Goal: Task Accomplishment & Management: Manage account settings

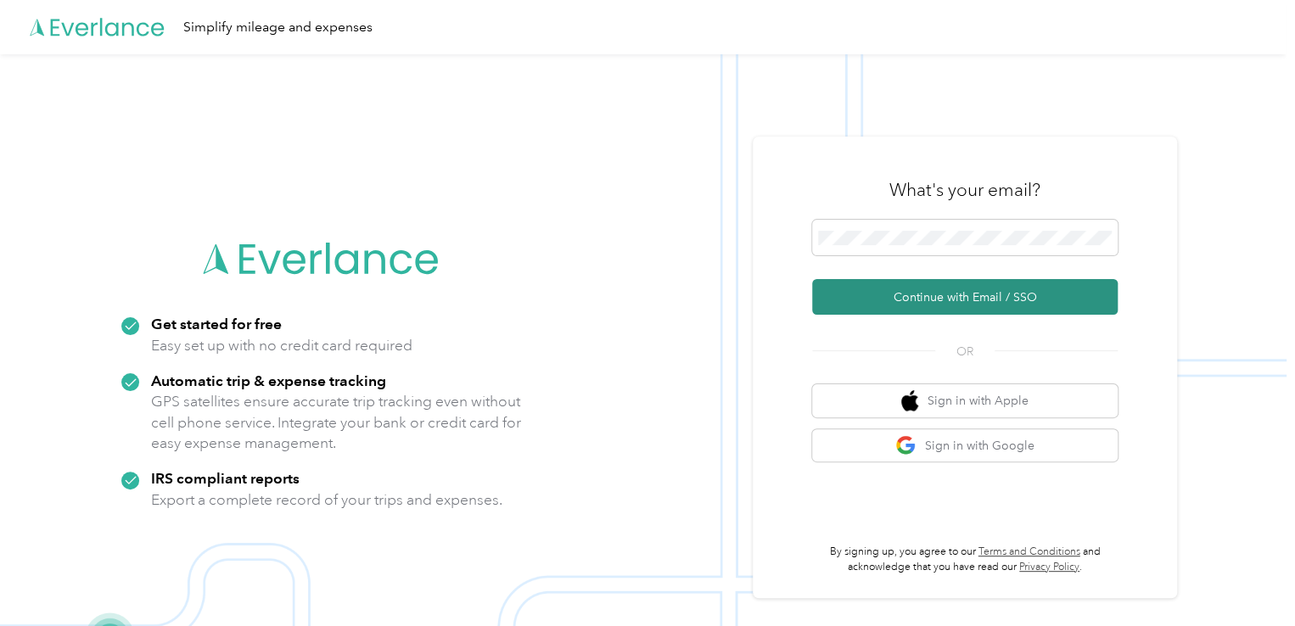
click at [960, 298] on button "Continue with Email / SSO" at bounding box center [964, 297] width 305 height 36
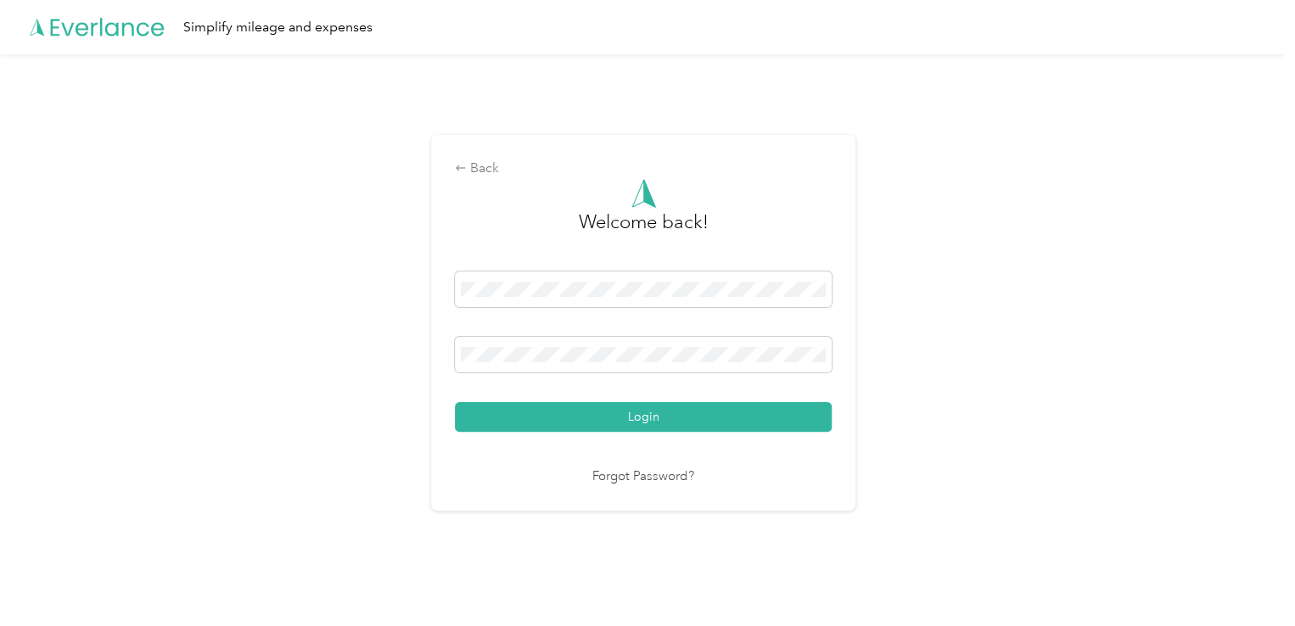
click at [455, 402] on button "Login" at bounding box center [643, 417] width 377 height 30
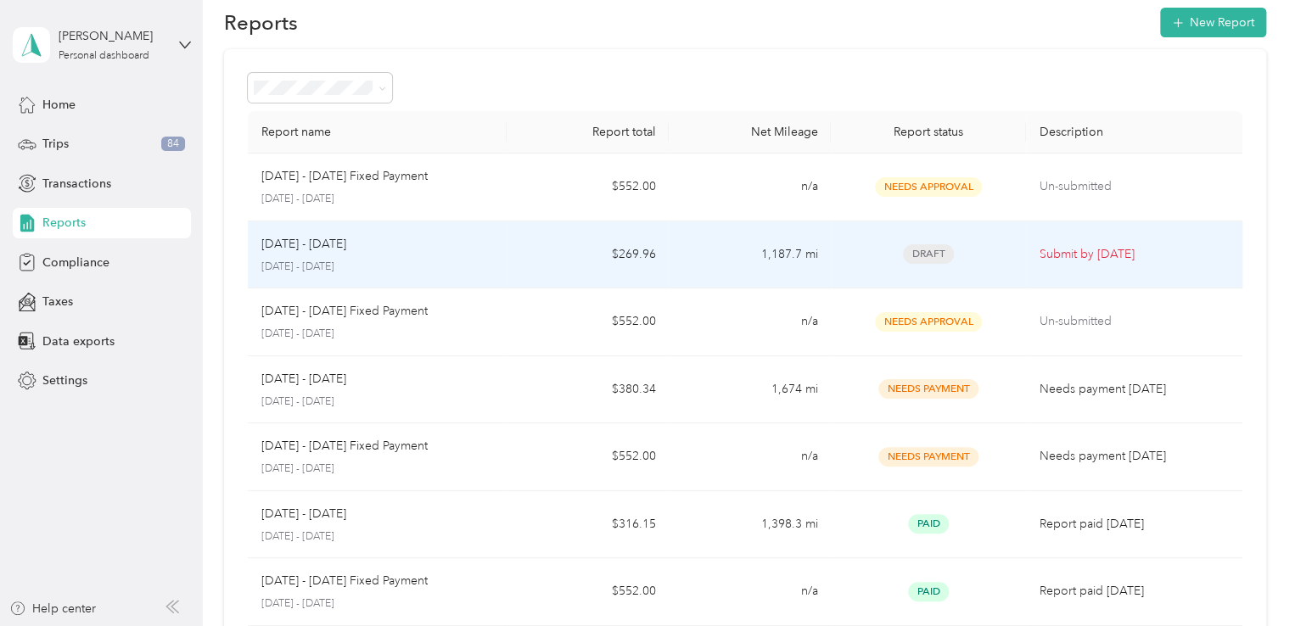
scroll to position [26, 0]
click at [330, 251] on p "[DATE] - [DATE]" at bounding box center [303, 243] width 85 height 19
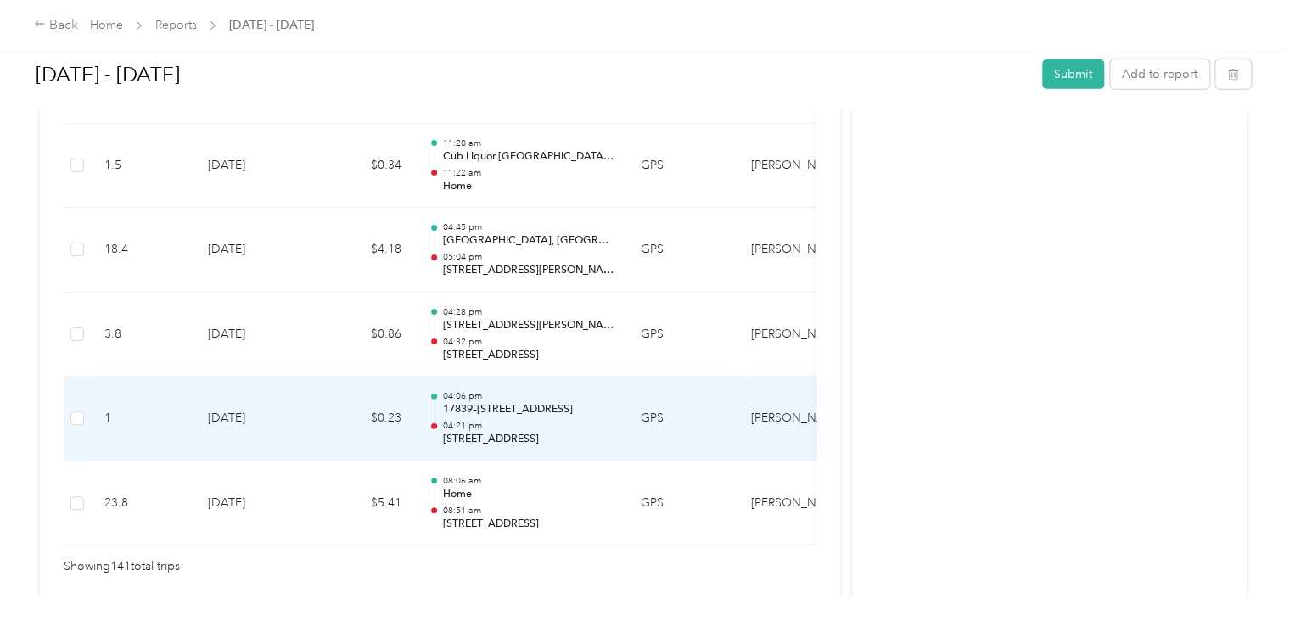
scroll to position [11985, 0]
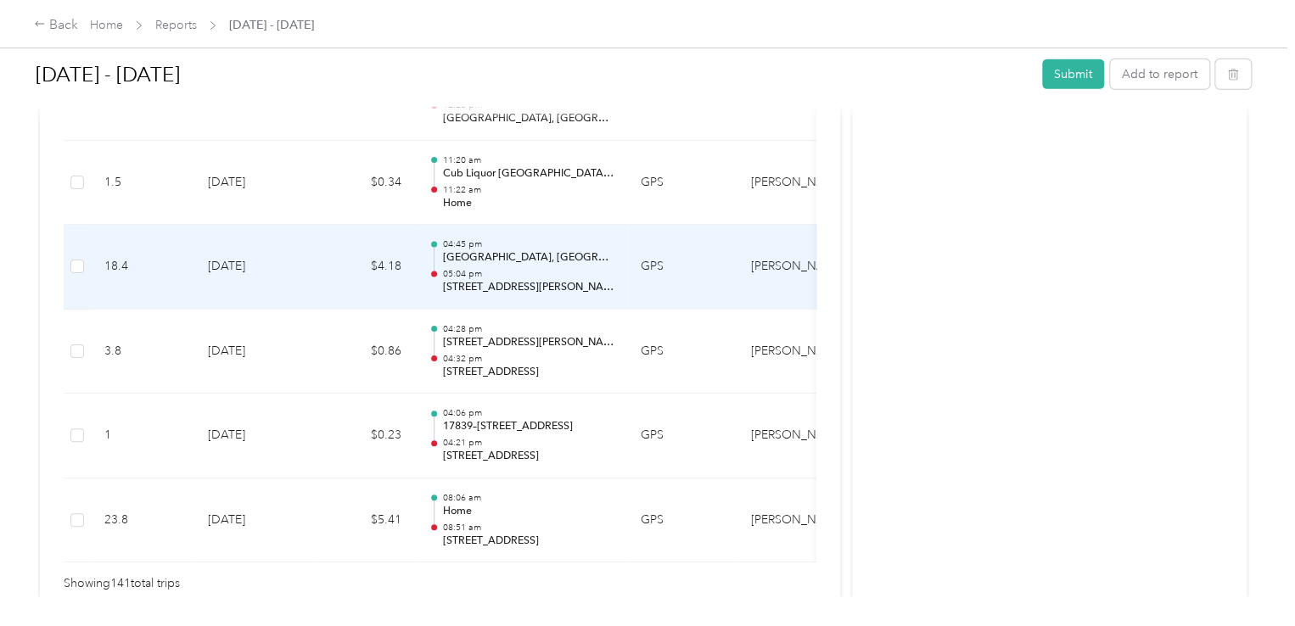
click at [535, 268] on p "05:04 pm" at bounding box center [527, 274] width 171 height 12
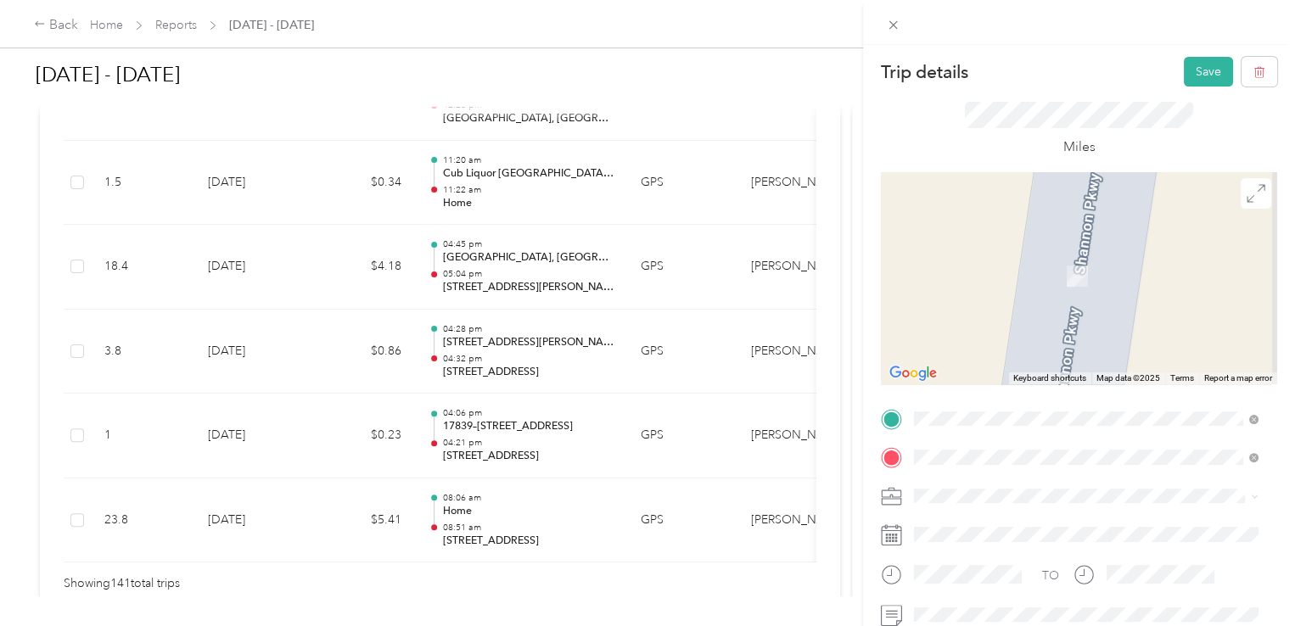
click at [981, 269] on span "[STREET_ADDRESS][PERSON_NAME][PERSON_NAME]" at bounding box center [1094, 276] width 296 height 14
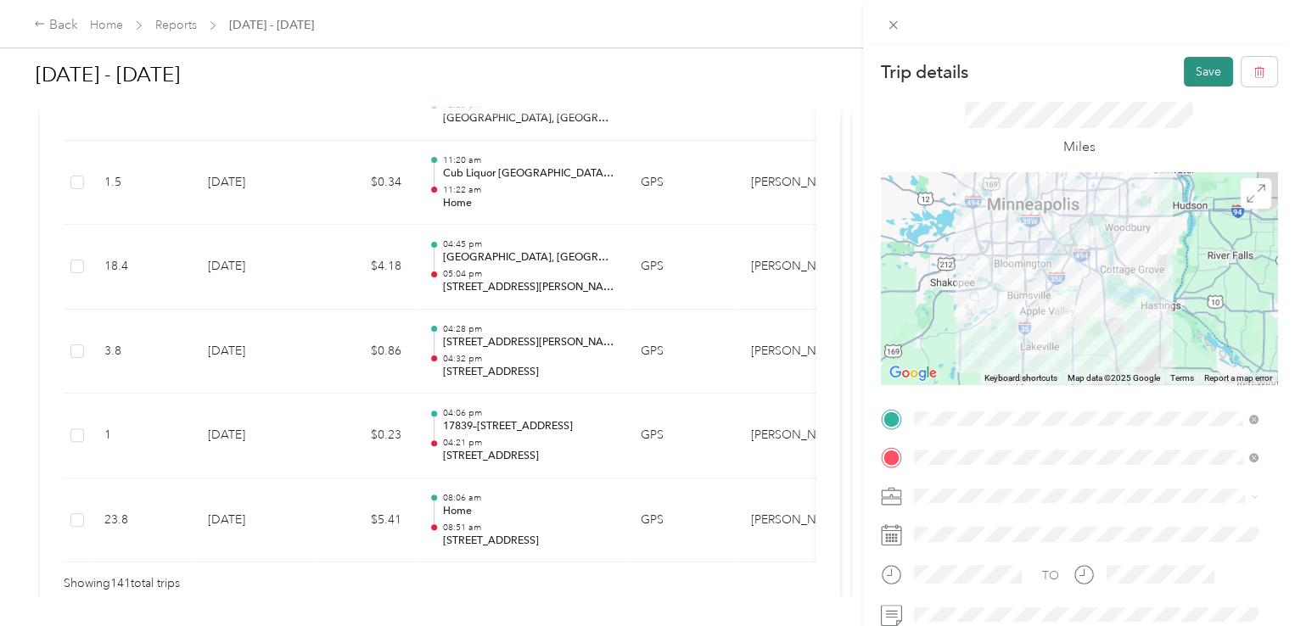
click at [1184, 70] on button "Save" at bounding box center [1208, 72] width 49 height 30
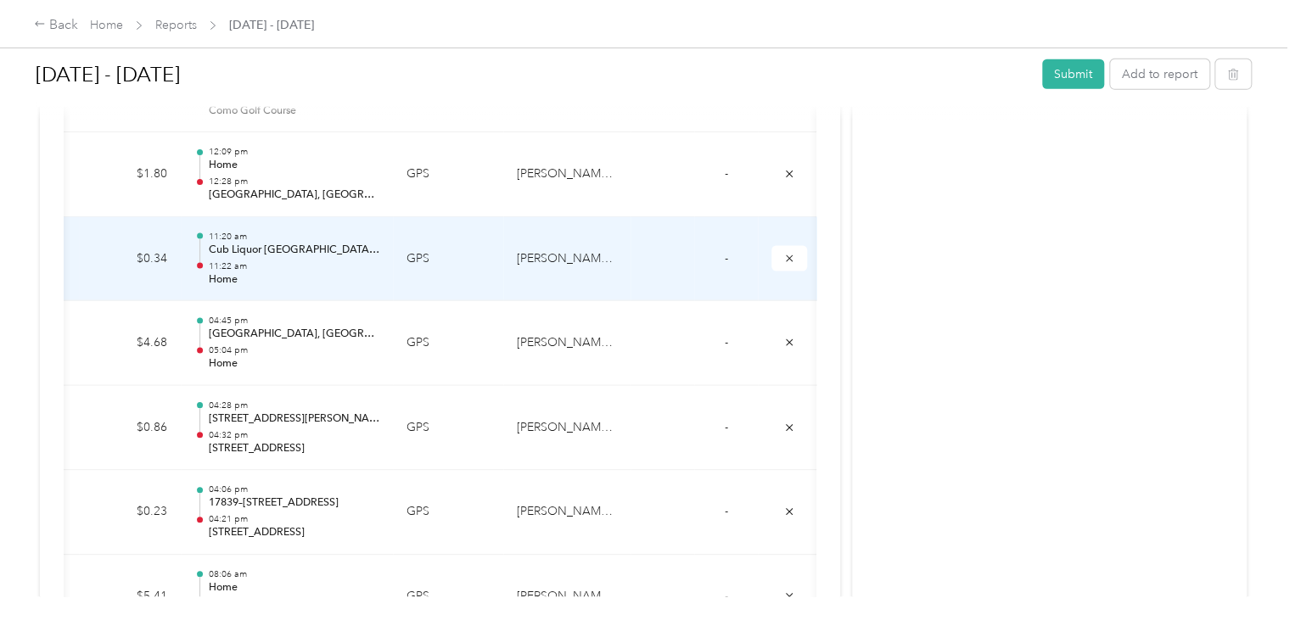
scroll to position [0, 237]
click at [787, 253] on icon "submit" at bounding box center [787, 259] width 12 height 12
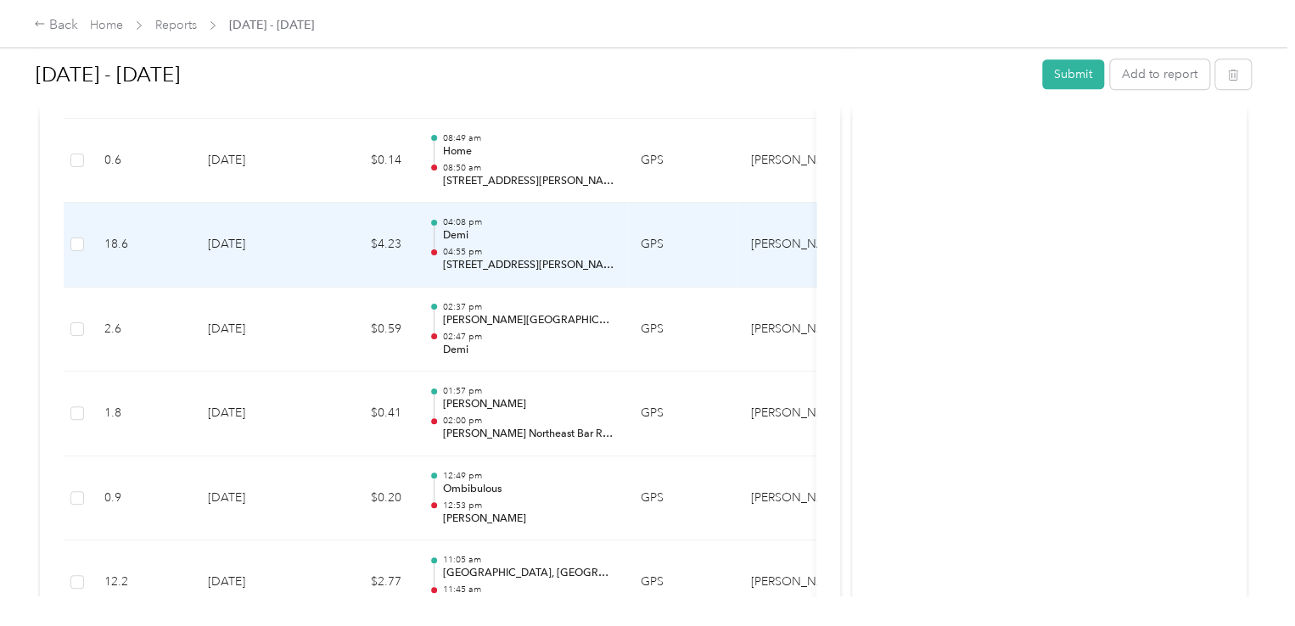
scroll to position [10313, 0]
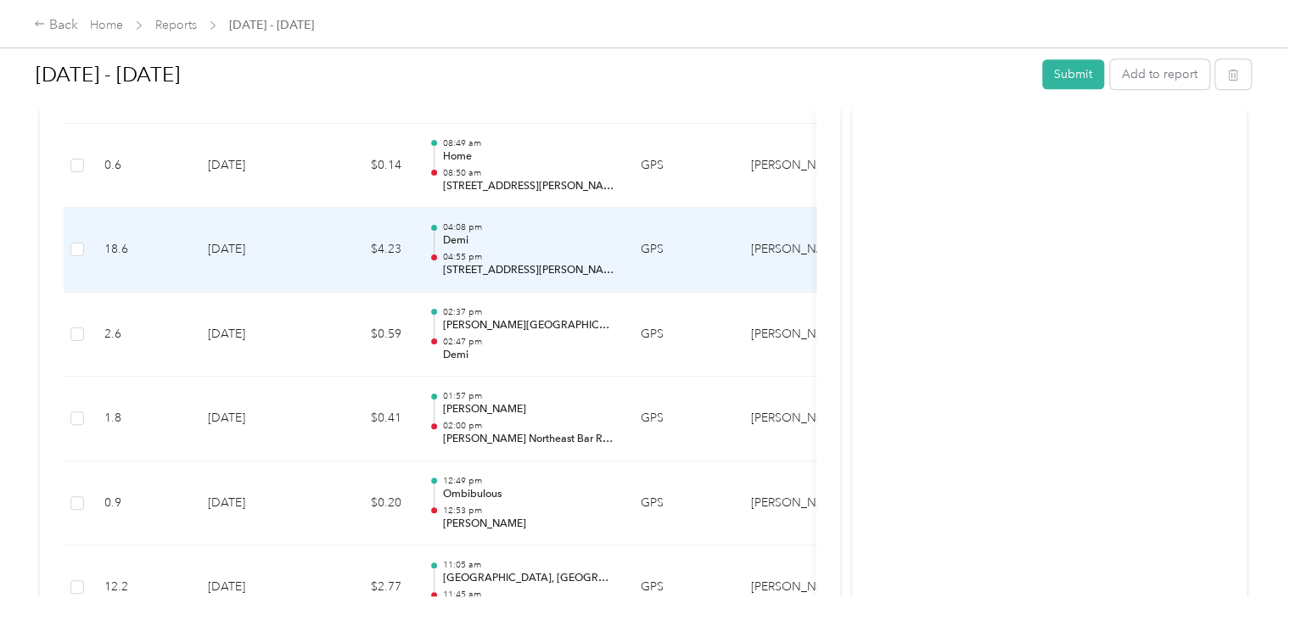
click at [551, 263] on p "[STREET_ADDRESS][PERSON_NAME]" at bounding box center [527, 270] width 171 height 15
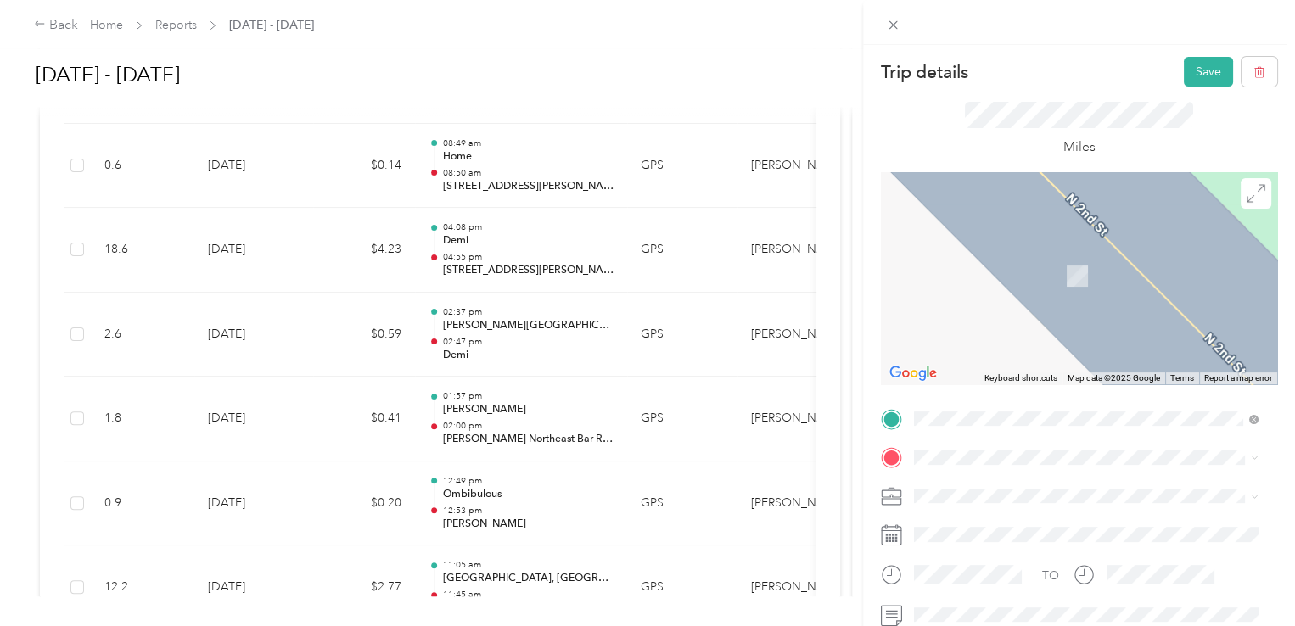
click at [998, 276] on div "Home [STREET_ADDRESS][PERSON_NAME][PERSON_NAME]" at bounding box center [1094, 262] width 296 height 36
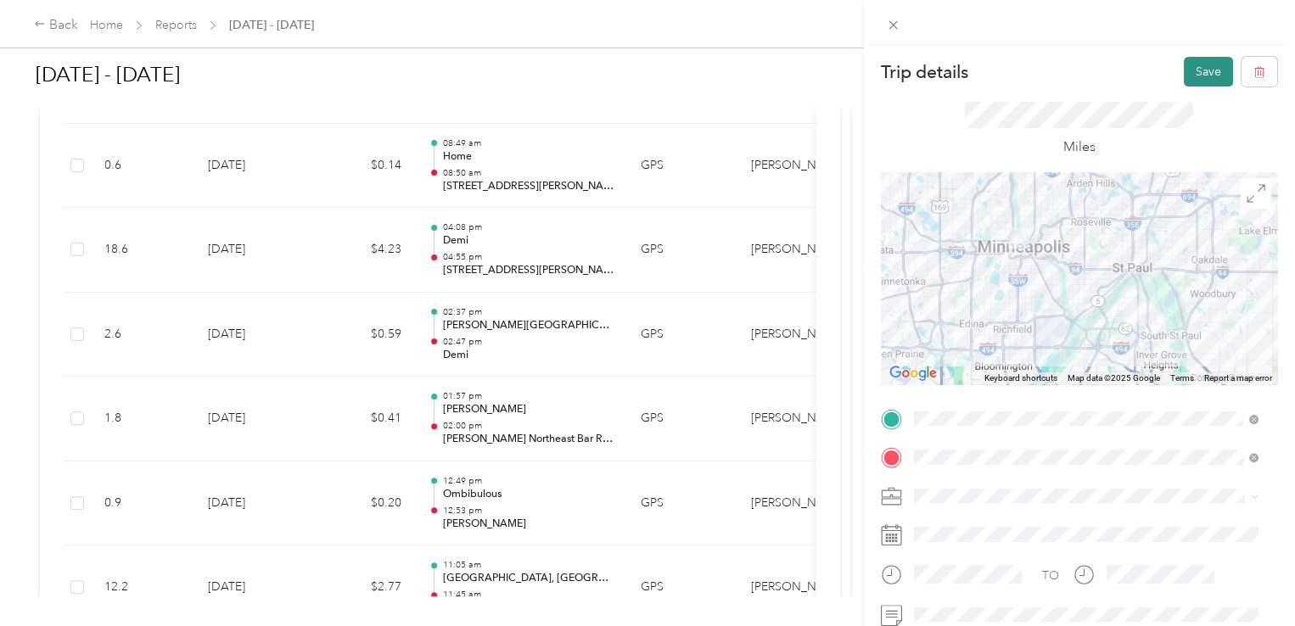
click at [1190, 65] on button "Save" at bounding box center [1208, 72] width 49 height 30
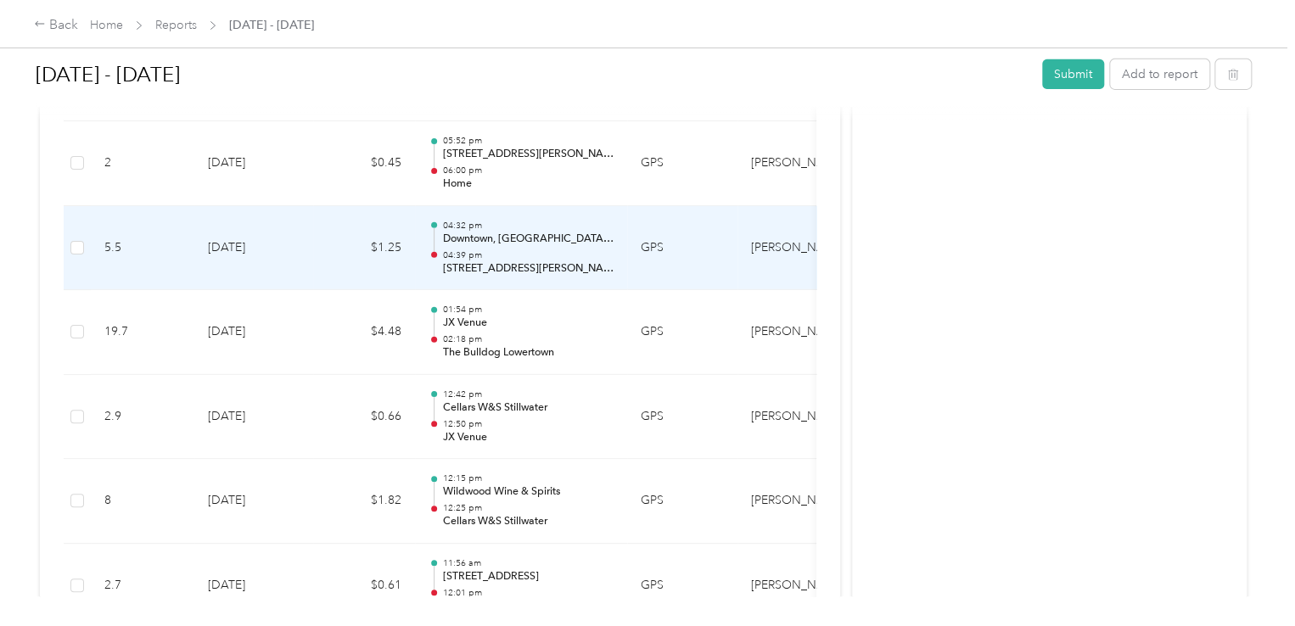
scroll to position [9217, 0]
click at [573, 262] on p "[STREET_ADDRESS][PERSON_NAME]" at bounding box center [527, 269] width 171 height 15
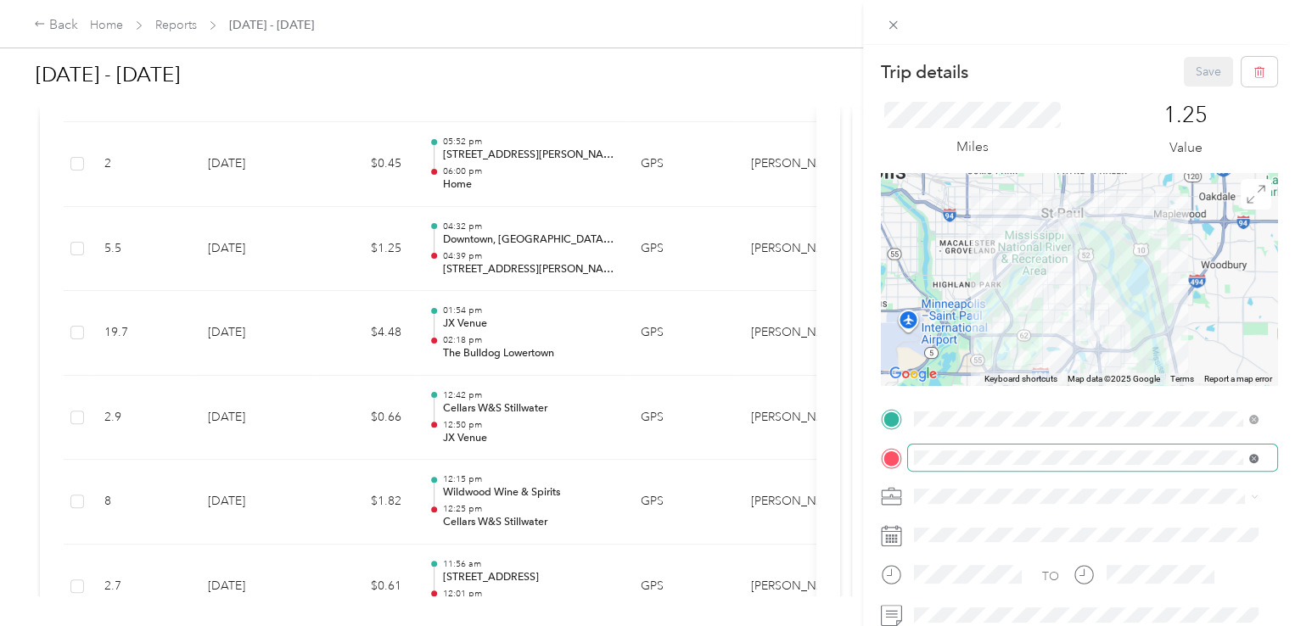
click at [1256, 456] on icon at bounding box center [1253, 458] width 9 height 9
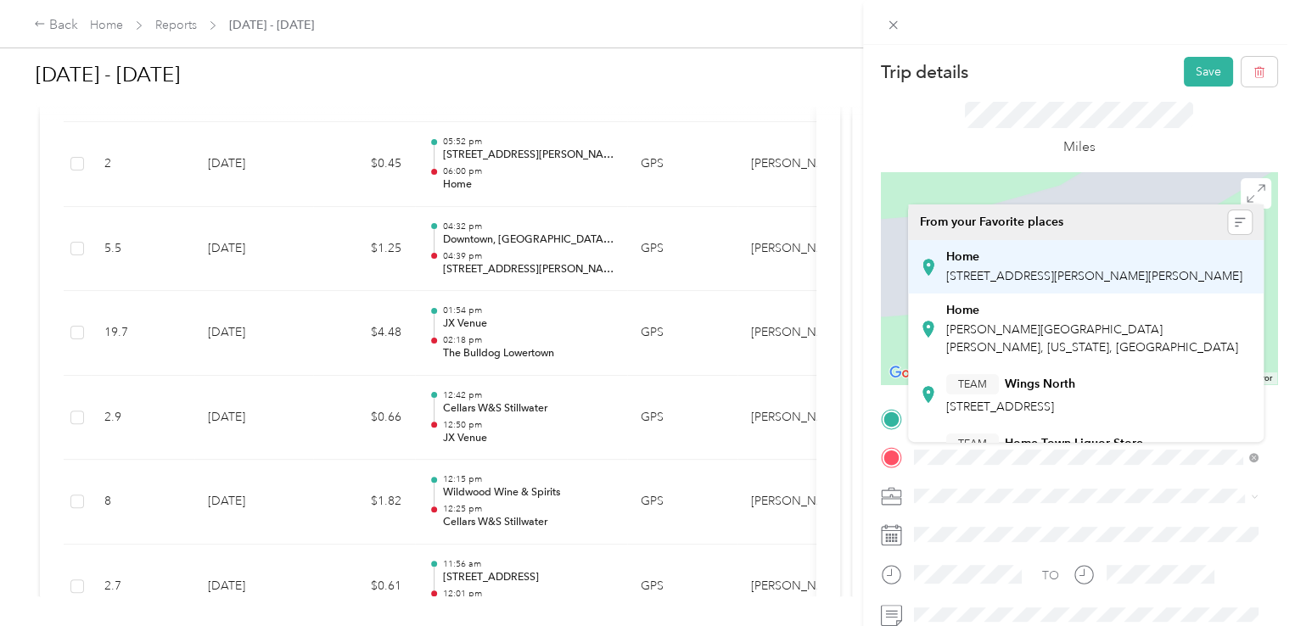
click at [988, 283] on span "[STREET_ADDRESS][PERSON_NAME][PERSON_NAME]" at bounding box center [1094, 276] width 296 height 14
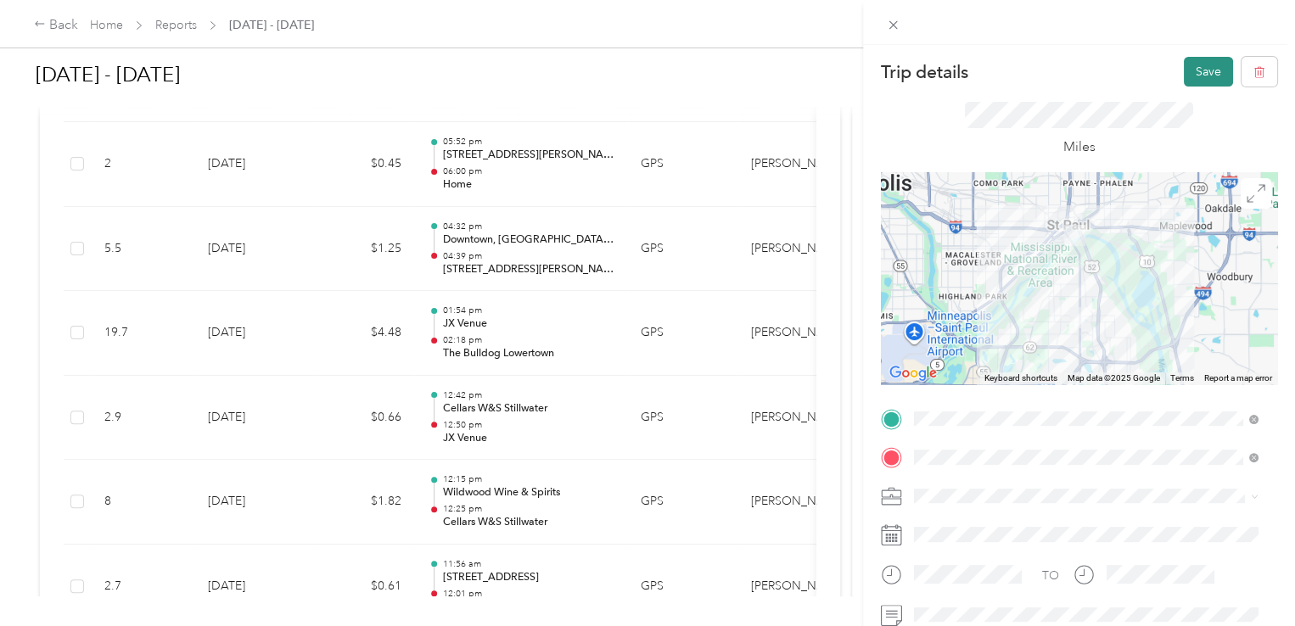
click at [1195, 69] on button "Save" at bounding box center [1208, 72] width 49 height 30
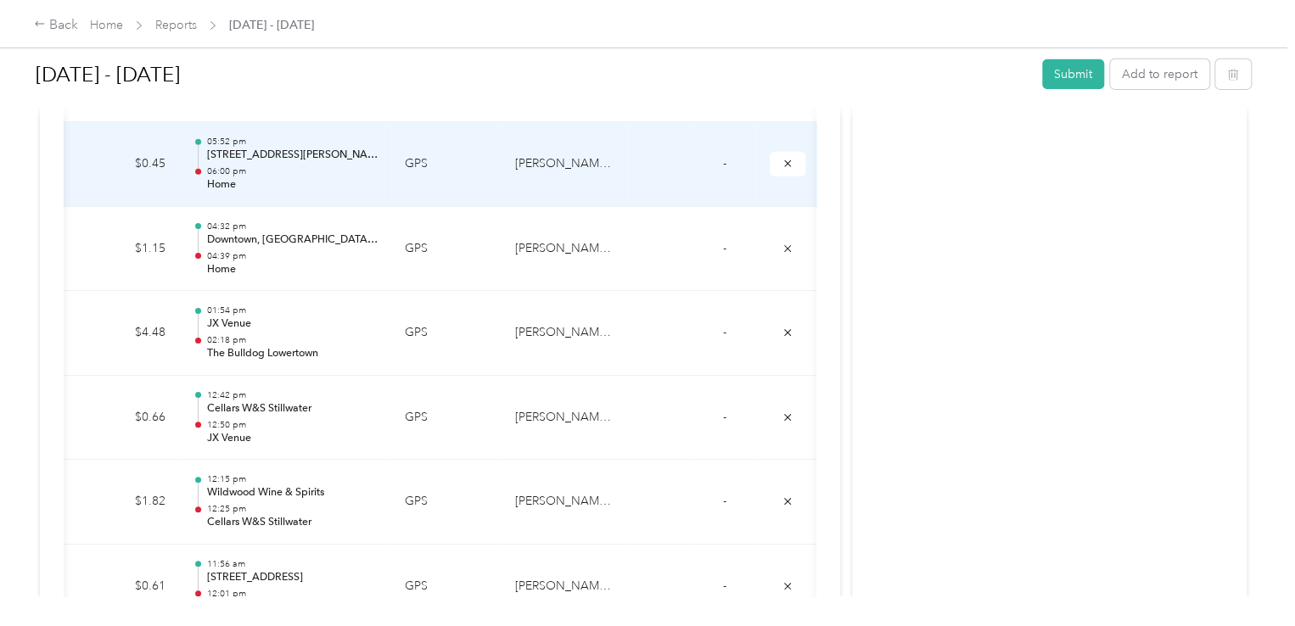
scroll to position [0, 241]
click at [782, 158] on icon "submit" at bounding box center [784, 164] width 12 height 12
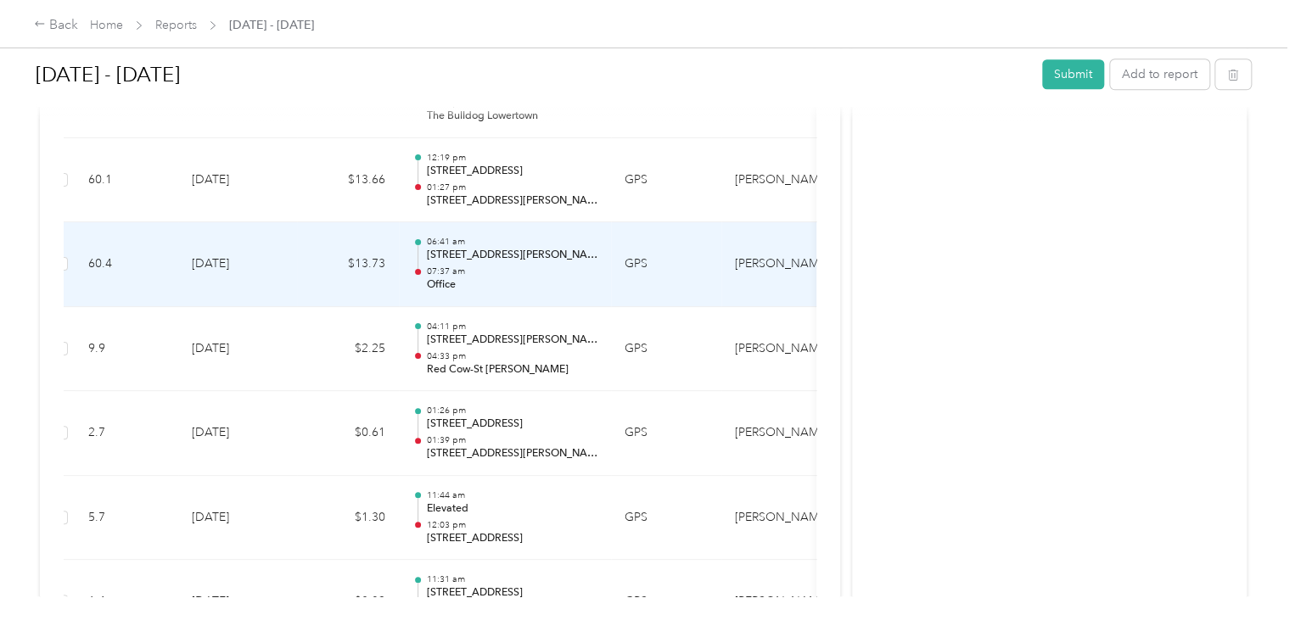
scroll to position [0, 0]
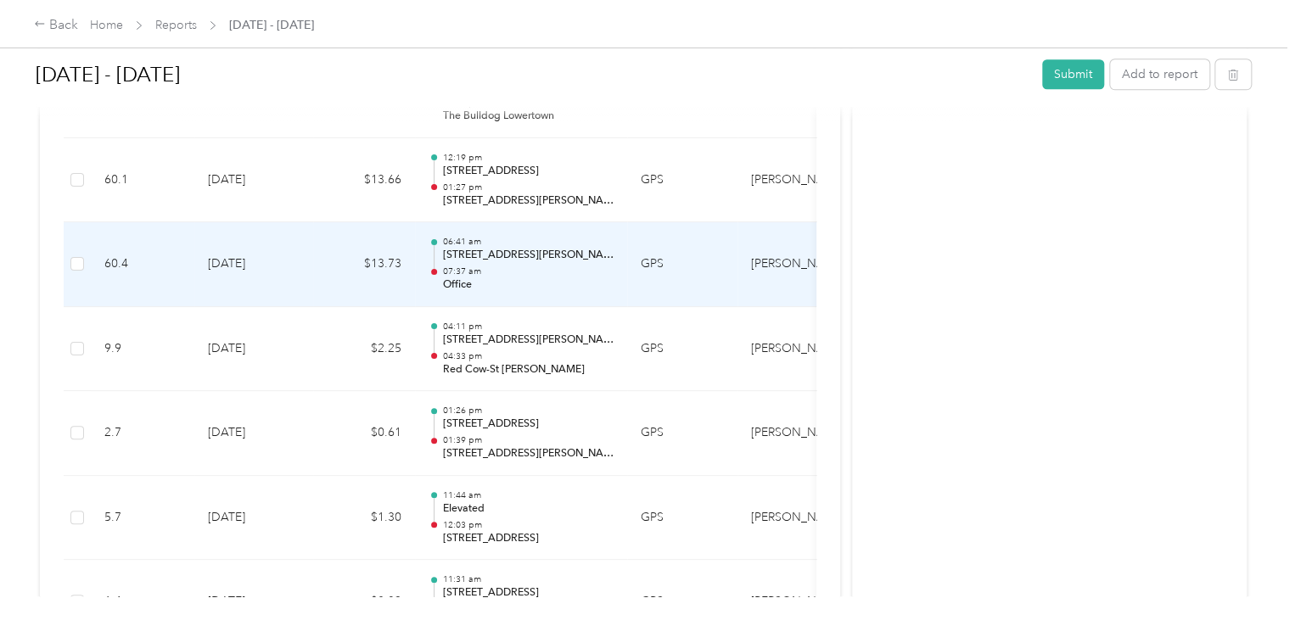
click at [567, 248] on p "[STREET_ADDRESS][PERSON_NAME][PERSON_NAME]" at bounding box center [527, 255] width 171 height 15
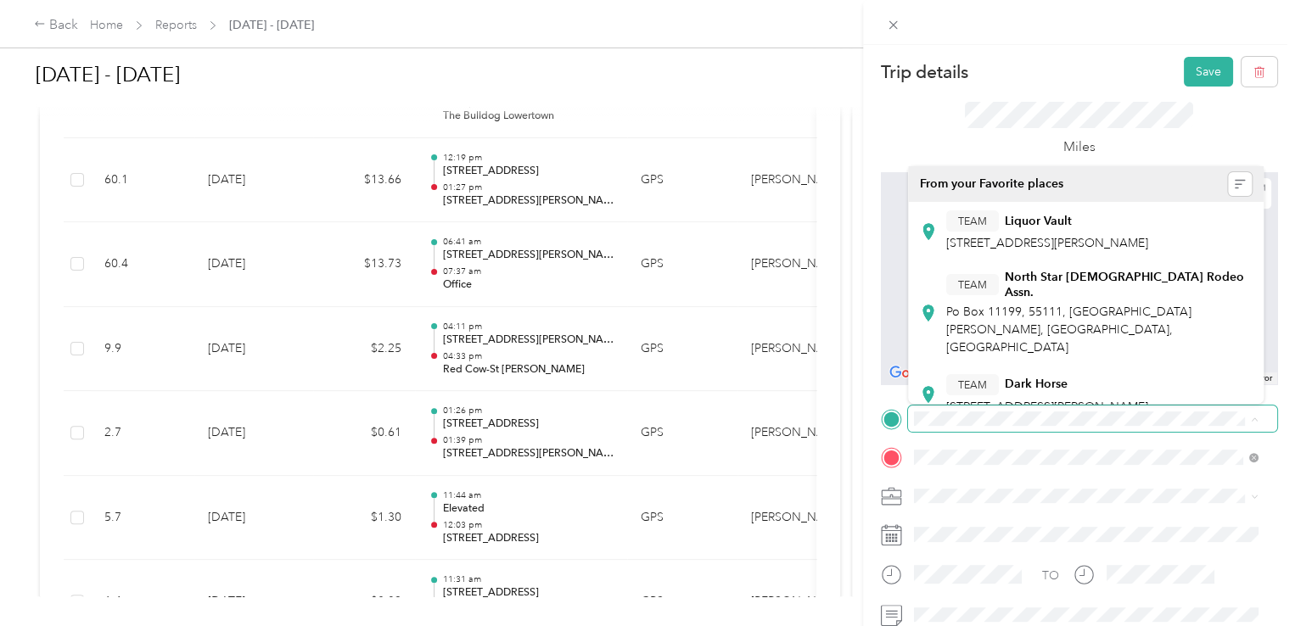
click at [1078, 426] on span at bounding box center [1092, 419] width 369 height 27
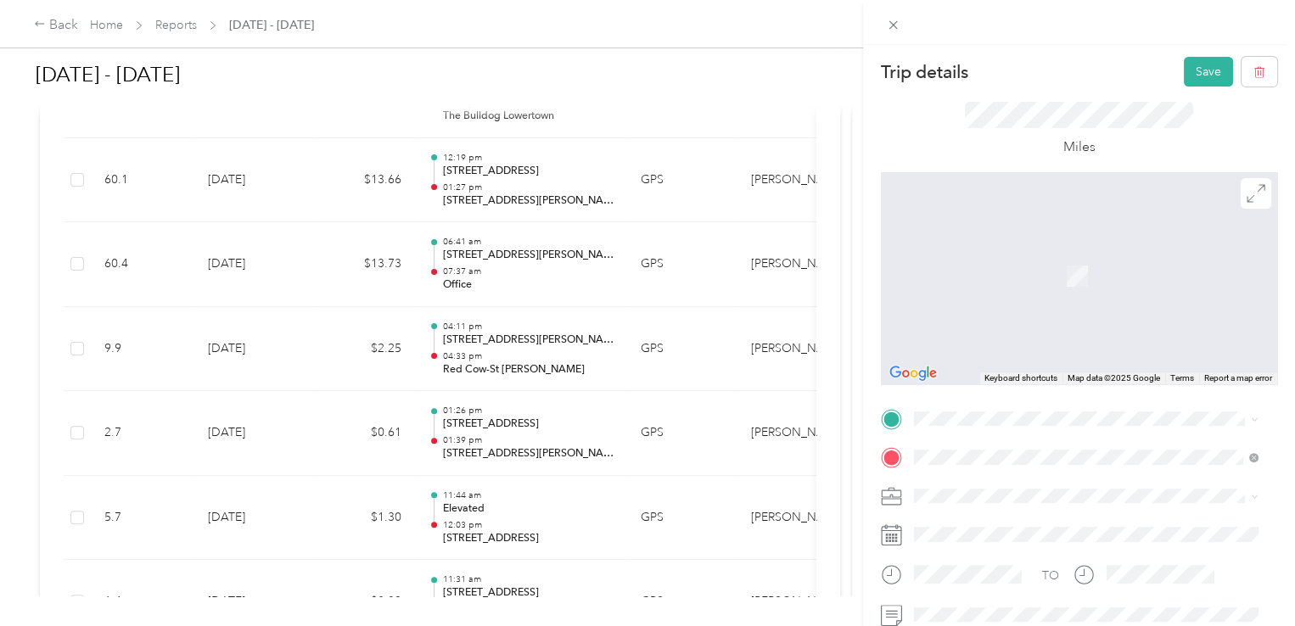
click at [994, 310] on span "[STREET_ADDRESS][PERSON_NAME][PERSON_NAME]" at bounding box center [1094, 305] width 296 height 14
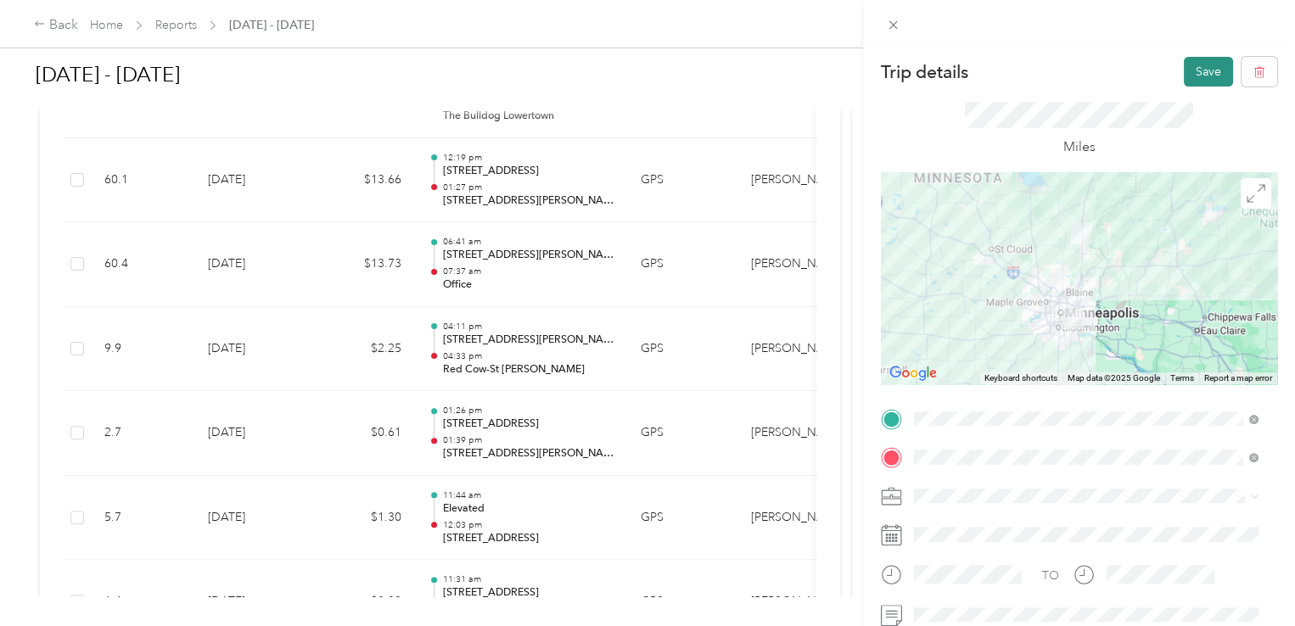
click at [1192, 73] on button "Save" at bounding box center [1208, 72] width 49 height 30
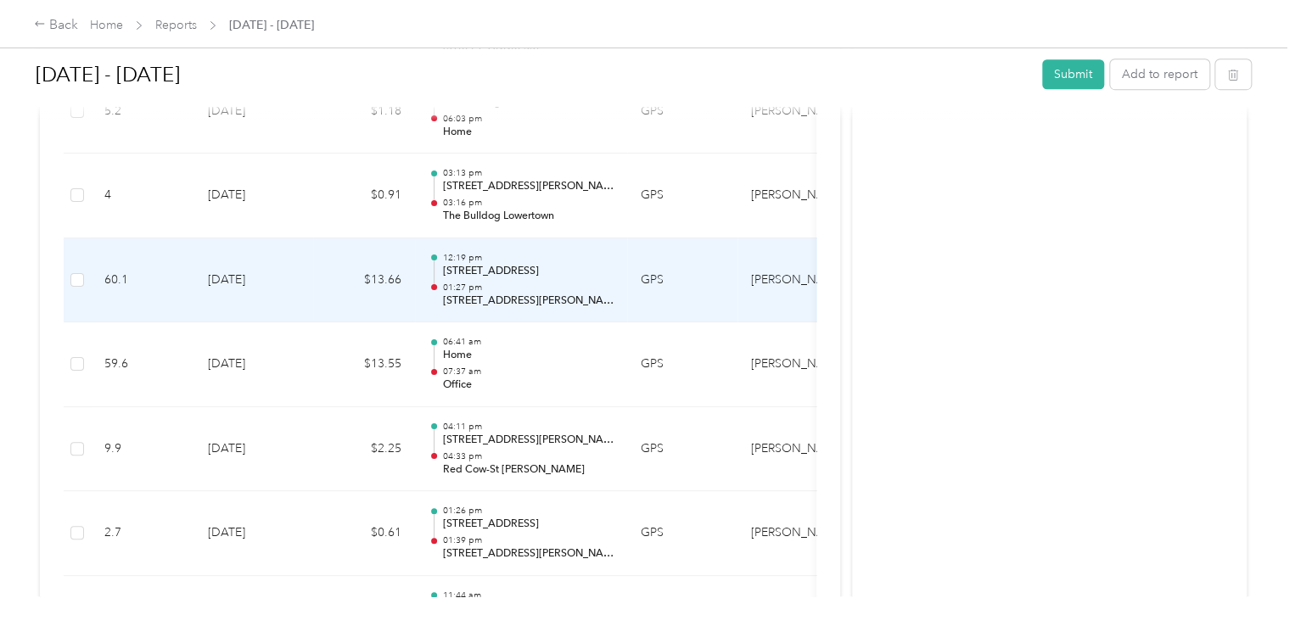
scroll to position [6989, 0]
click at [561, 266] on div "12:19 pm [STREET_ADDRESS][GEOGRAPHIC_DATA]:27 pm [STREET_ADDRESS][PERSON_NAME]" at bounding box center [527, 282] width 171 height 57
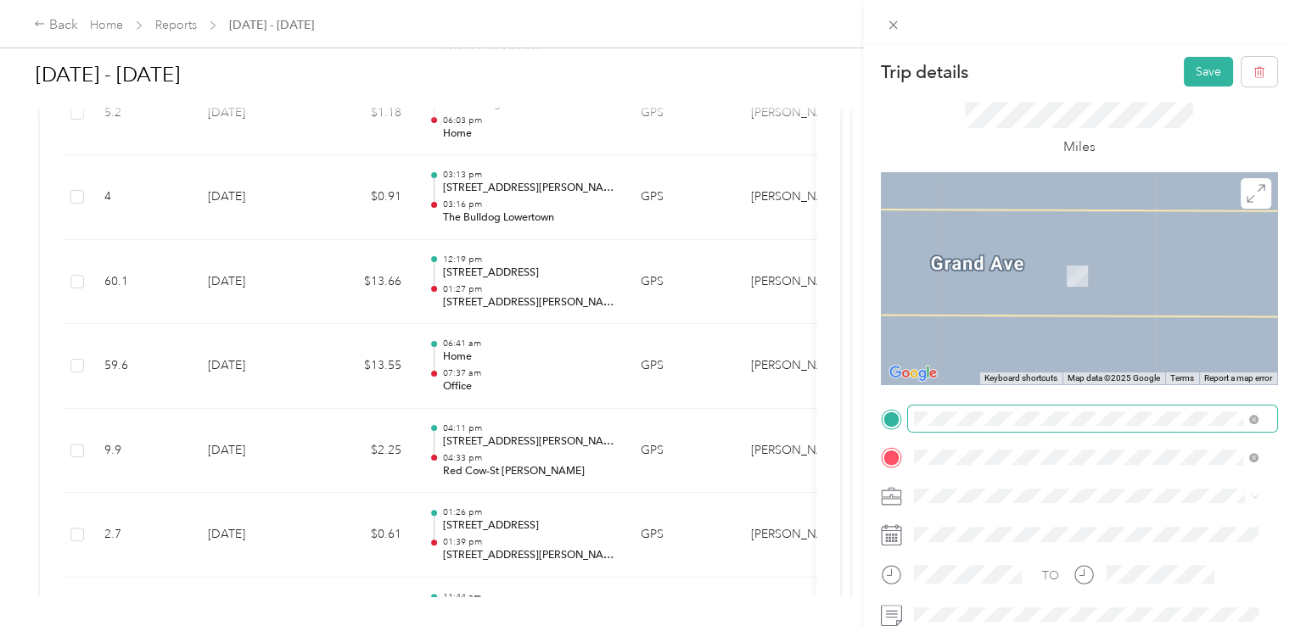
click at [1048, 244] on span "[STREET_ADDRESS][PERSON_NAME][US_STATE]" at bounding box center [1078, 243] width 264 height 14
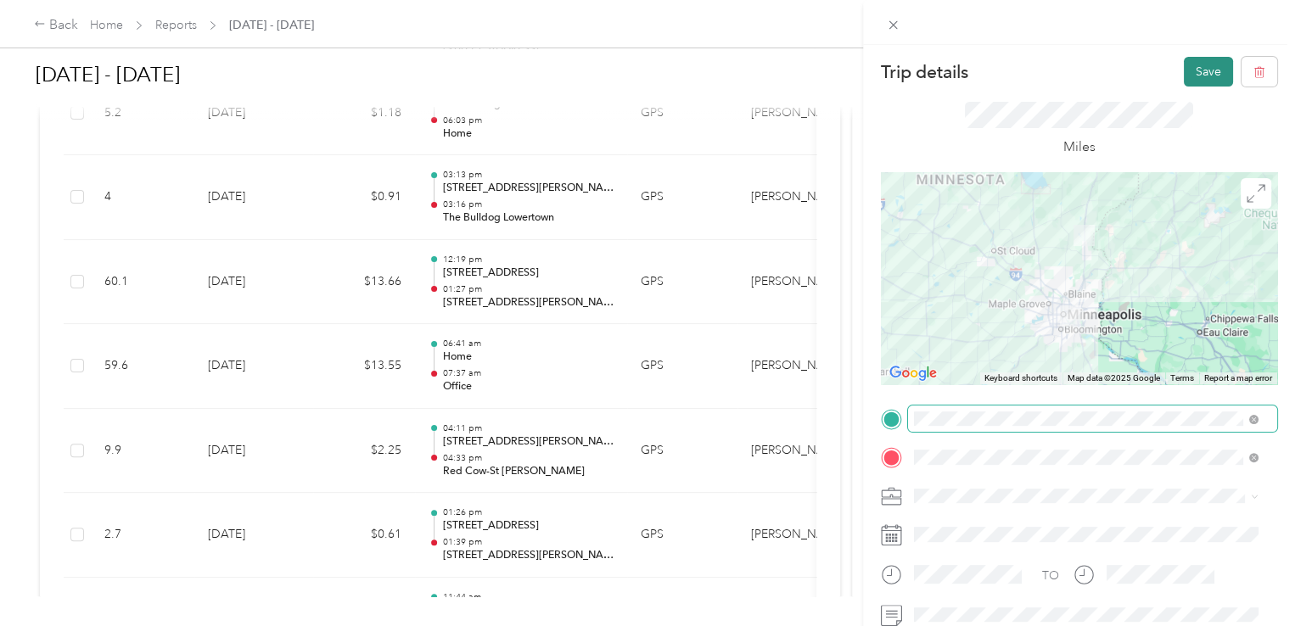
click at [1191, 68] on button "Save" at bounding box center [1208, 72] width 49 height 30
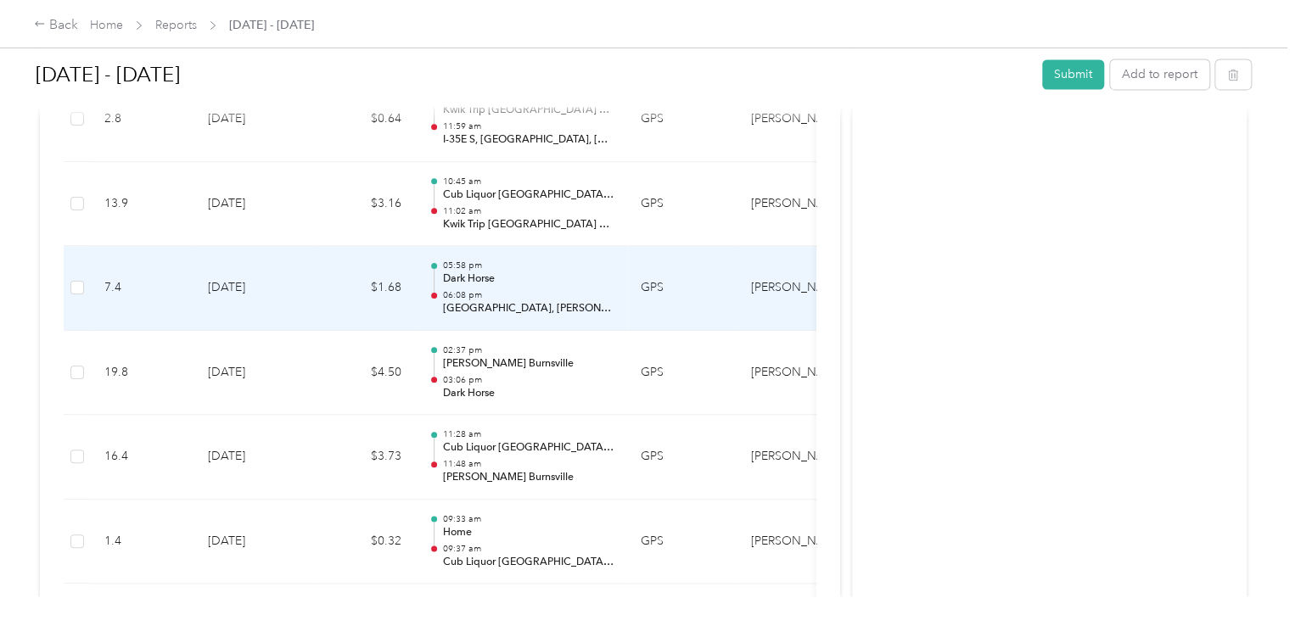
scroll to position [4534, 0]
click at [574, 301] on p "[GEOGRAPHIC_DATA], [PERSON_NAME][GEOGRAPHIC_DATA], [GEOGRAPHIC_DATA], [GEOGRAPH…" at bounding box center [527, 308] width 171 height 15
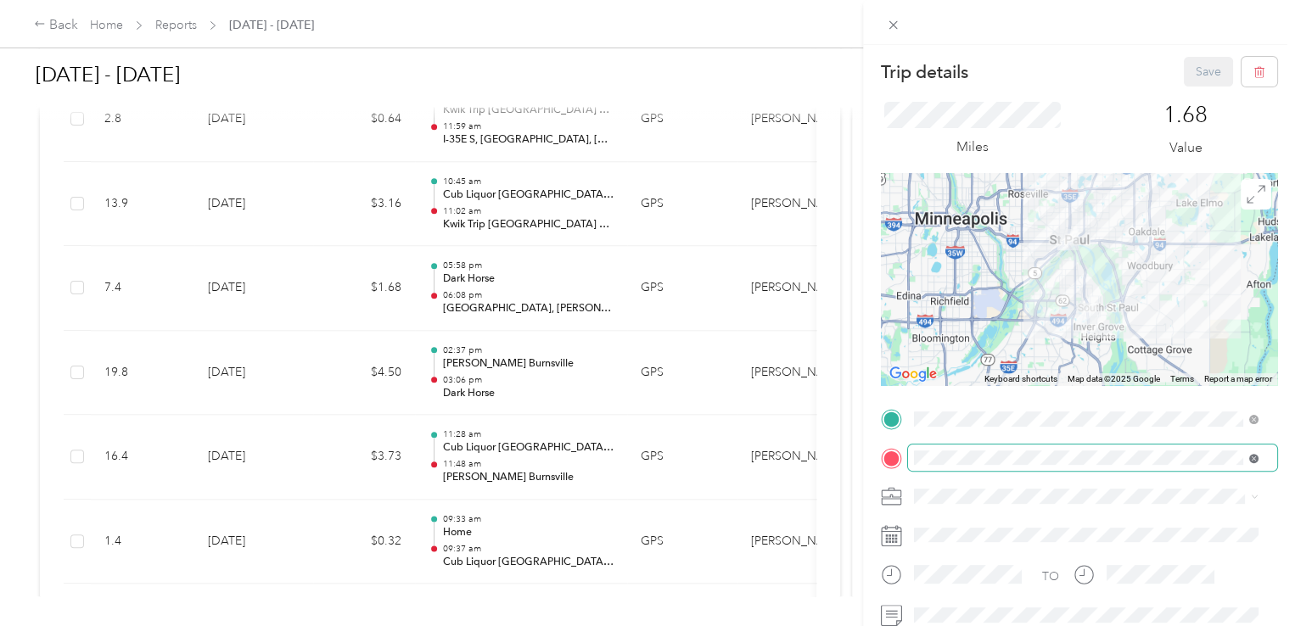
click at [1254, 459] on icon at bounding box center [1253, 458] width 9 height 9
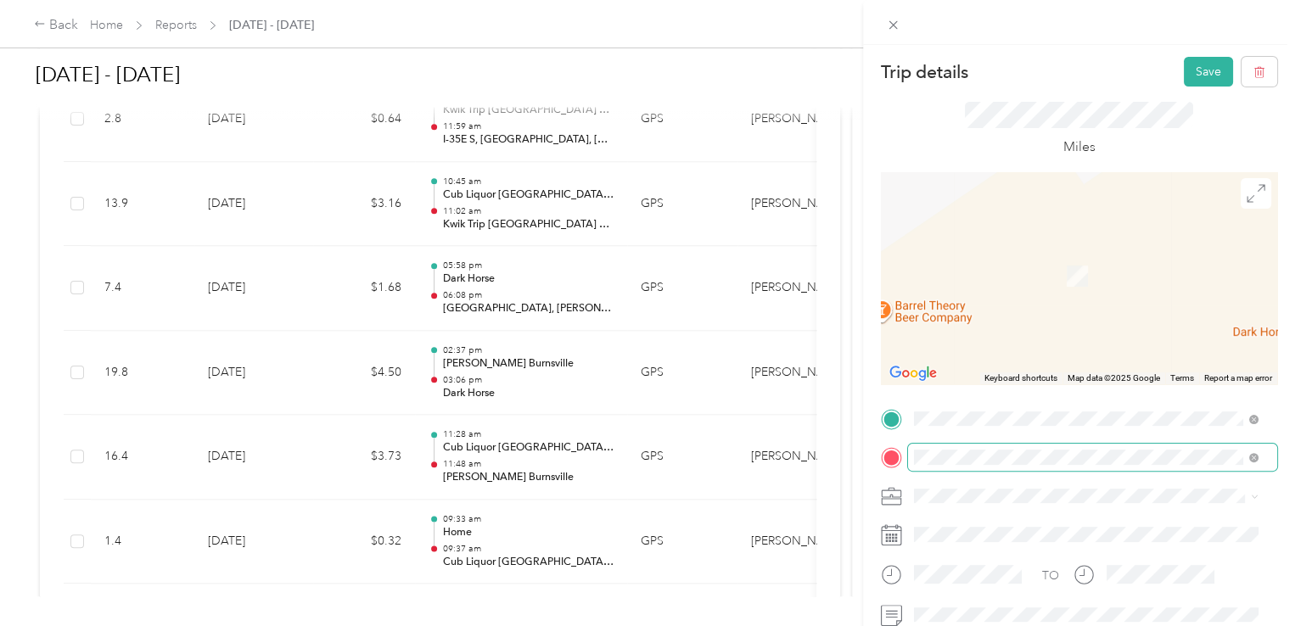
drag, startPoint x: 1052, startPoint y: 269, endPoint x: 1072, endPoint y: 269, distance: 20.4
click at [1072, 269] on div "TEAM Mallards IGH [STREET_ADDRESS][PERSON_NAME]" at bounding box center [1047, 270] width 202 height 42
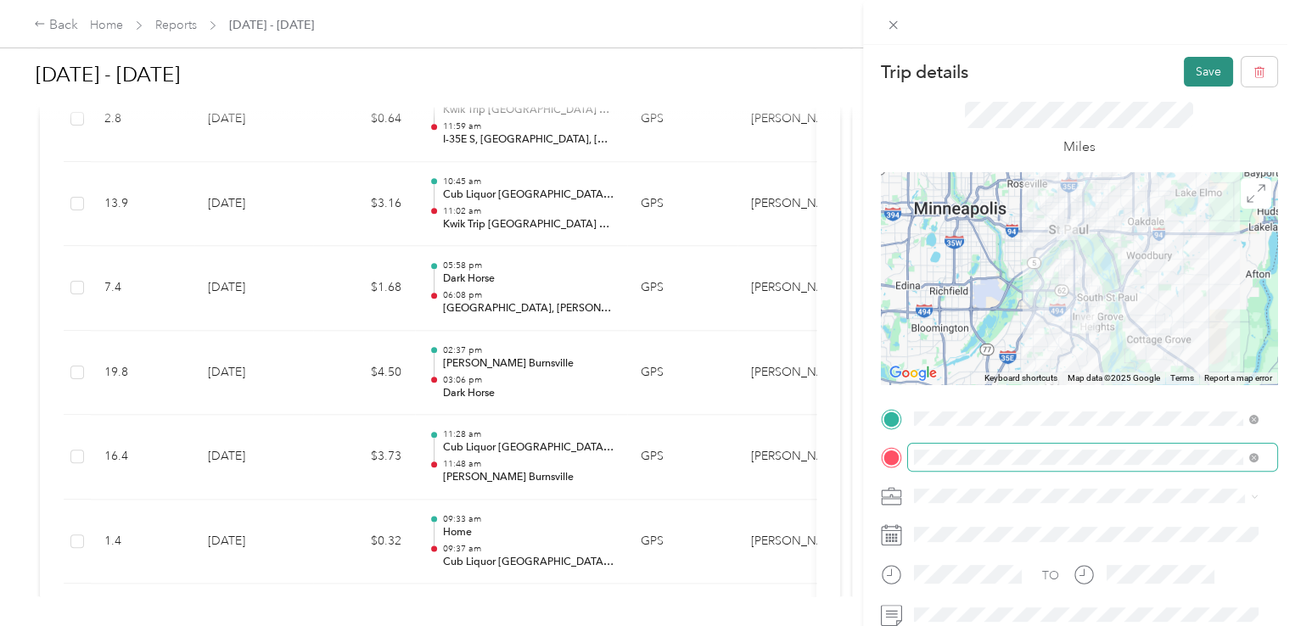
click at [1185, 72] on button "Save" at bounding box center [1208, 72] width 49 height 30
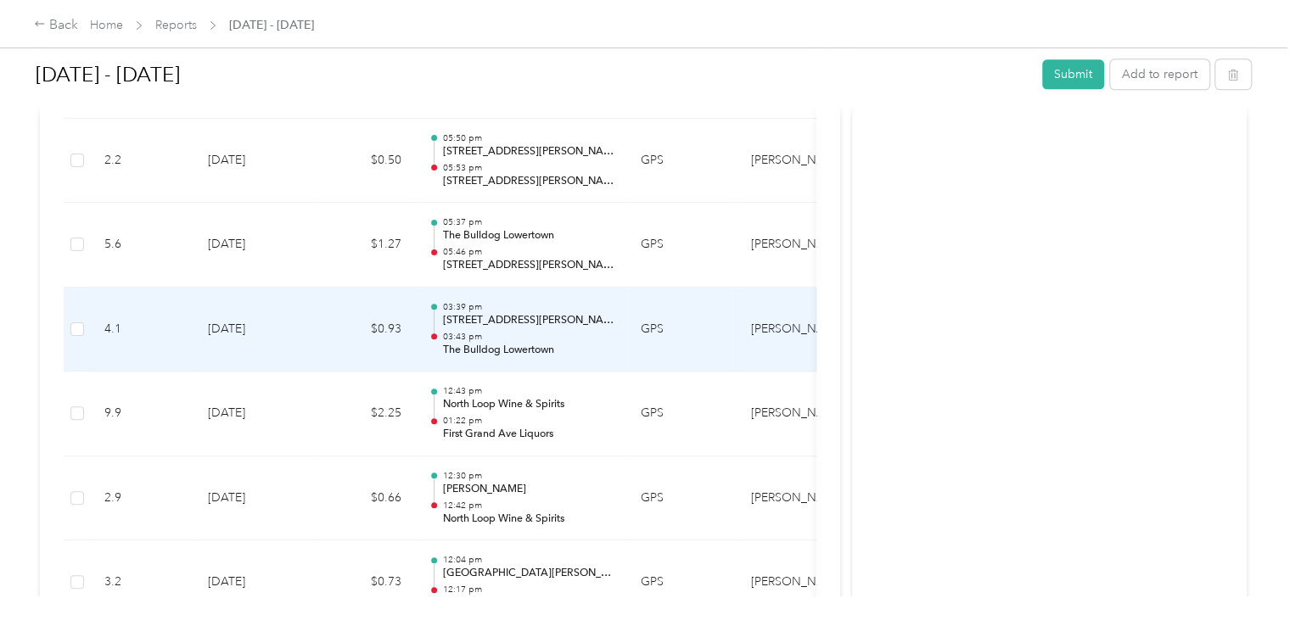
scroll to position [1032, 0]
click at [485, 351] on p "The Bulldog Lowertown" at bounding box center [527, 350] width 171 height 15
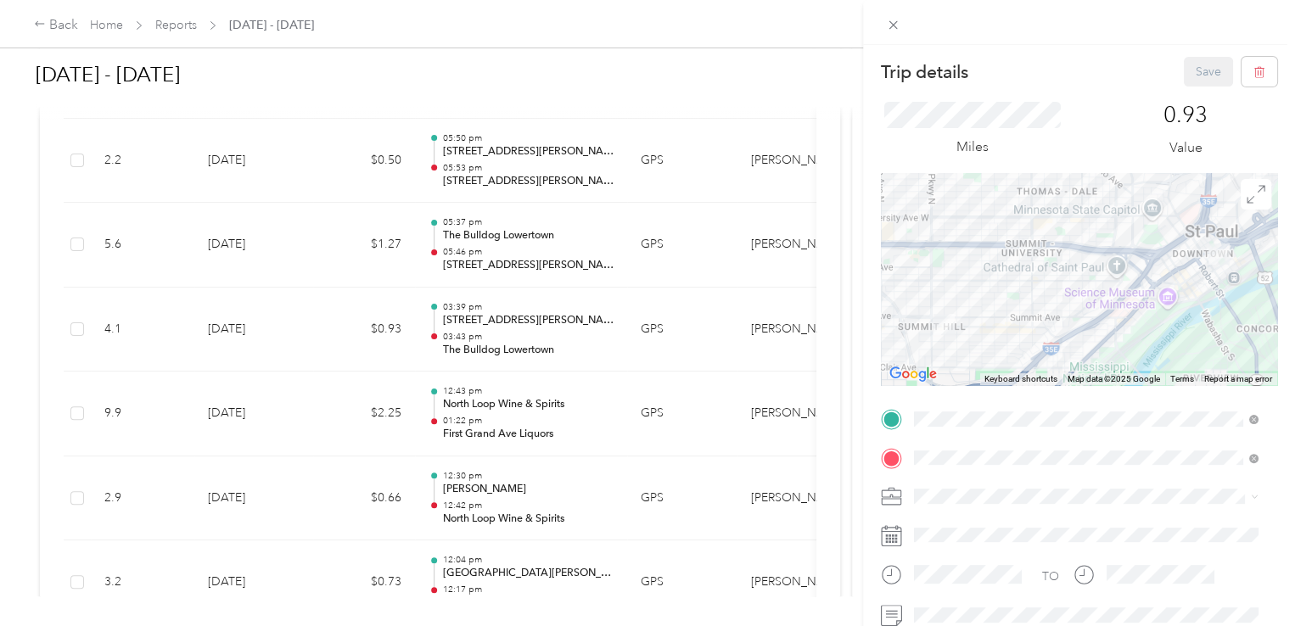
click at [812, 103] on div "Trip details Save This trip cannot be edited because it is either under review,…" at bounding box center [647, 313] width 1295 height 626
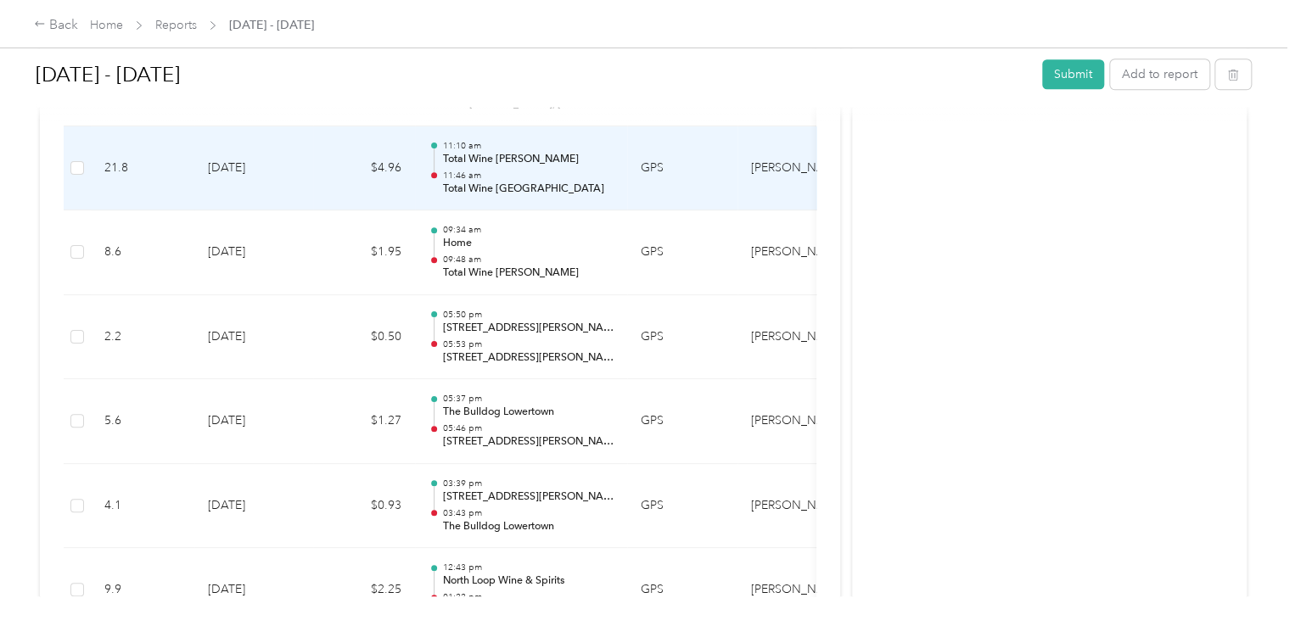
scroll to position [787, 0]
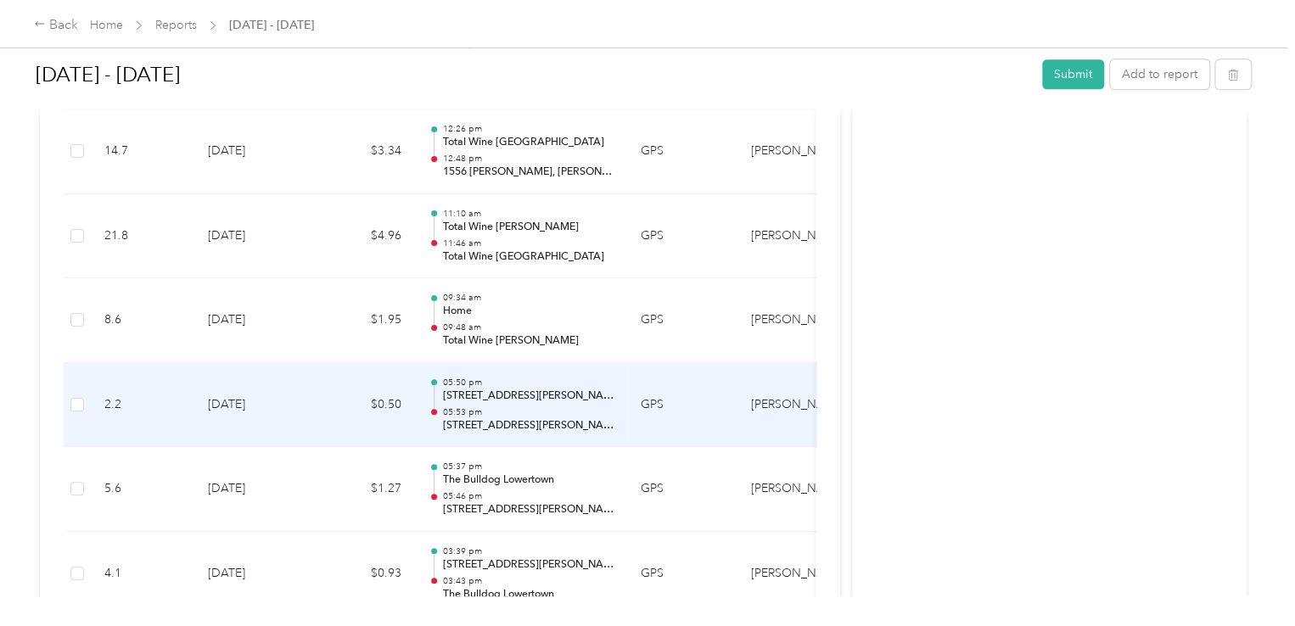
click at [499, 428] on p "[STREET_ADDRESS][PERSON_NAME]" at bounding box center [527, 425] width 171 height 15
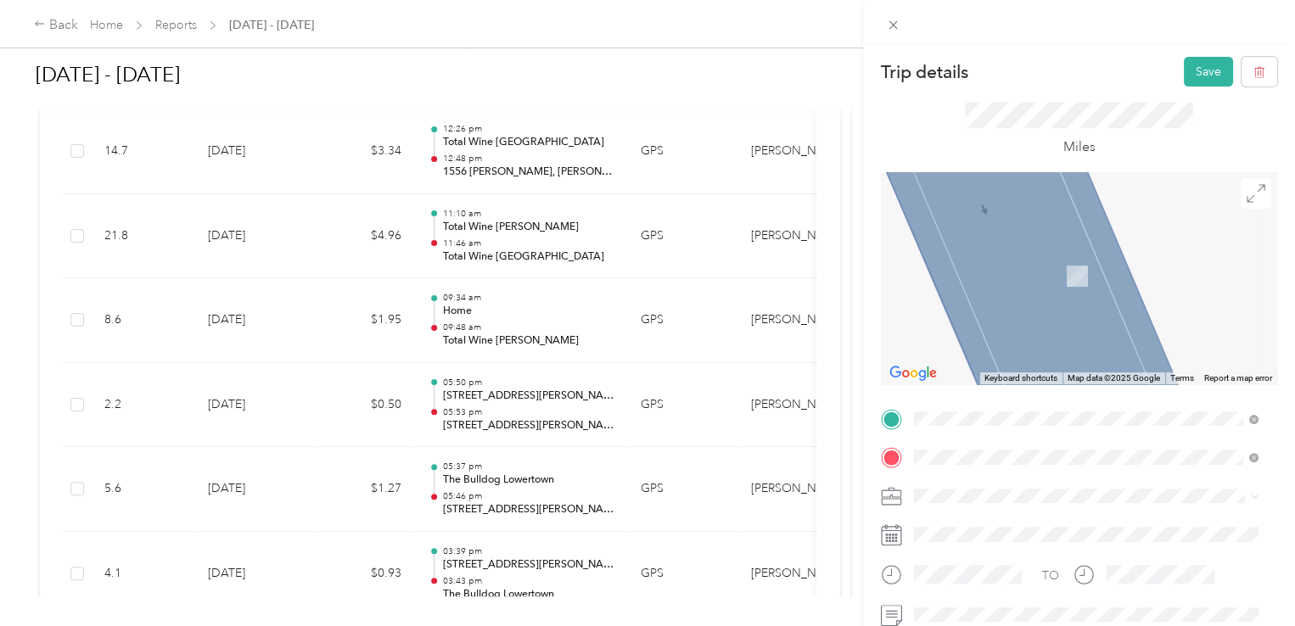
click at [973, 279] on div "Home [STREET_ADDRESS][PERSON_NAME][PERSON_NAME]" at bounding box center [1094, 267] width 296 height 36
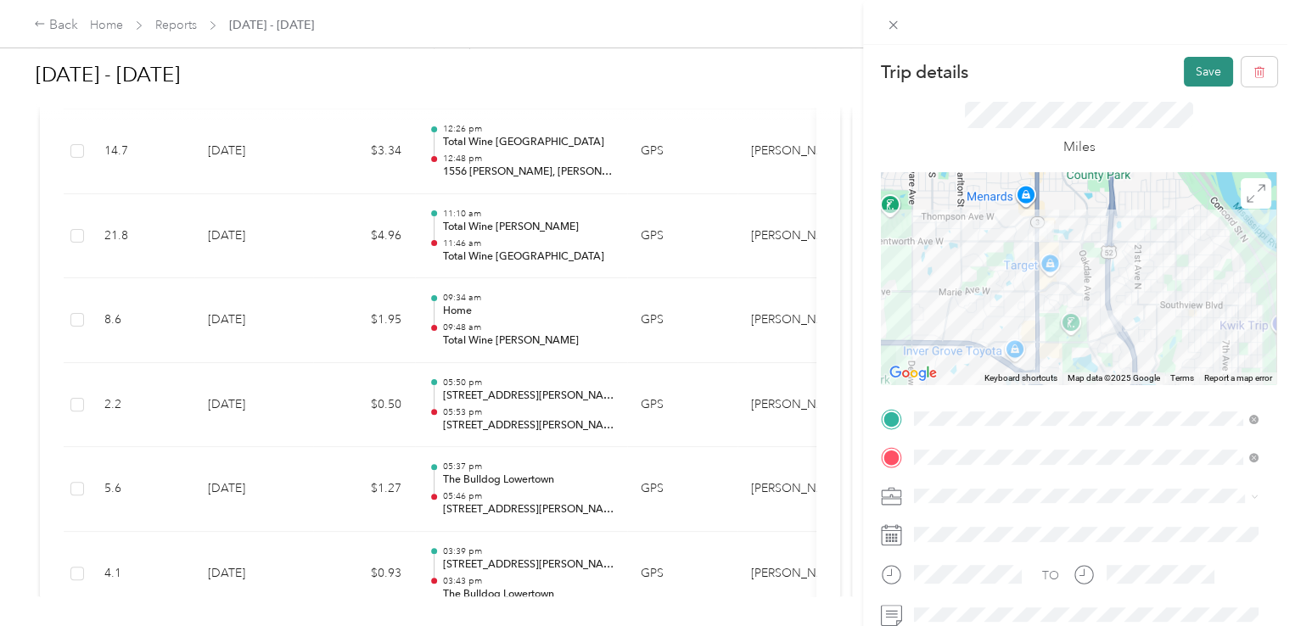
click at [1184, 73] on button "Save" at bounding box center [1208, 72] width 49 height 30
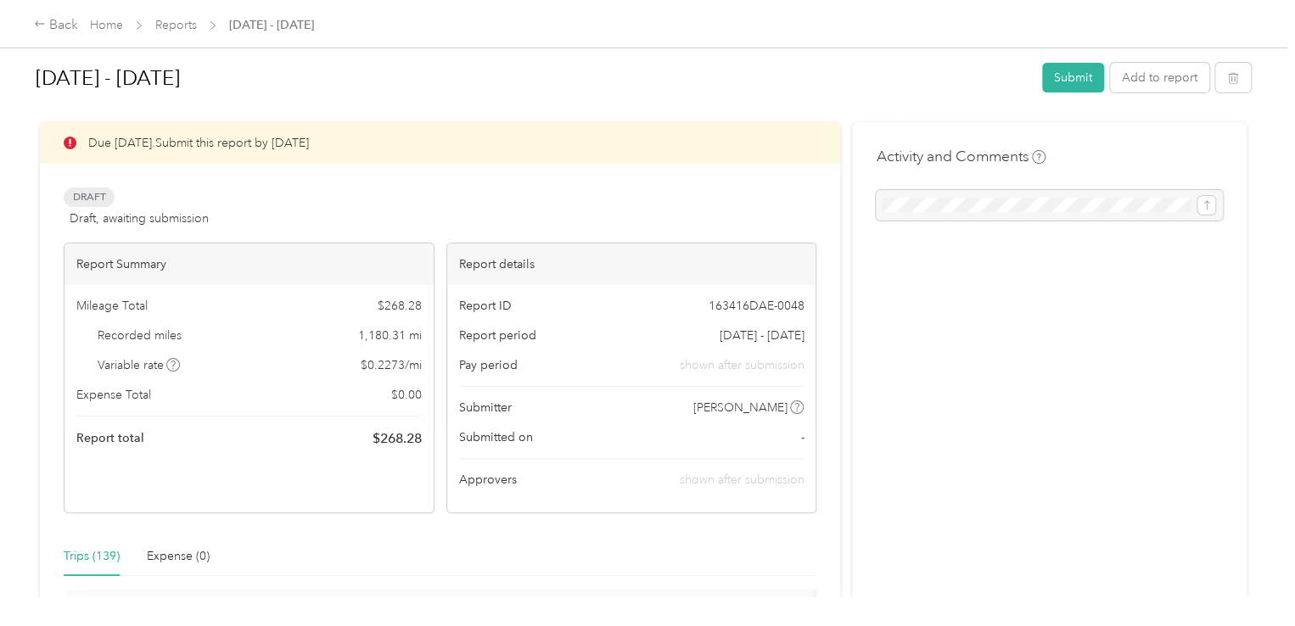
scroll to position [0, 0]
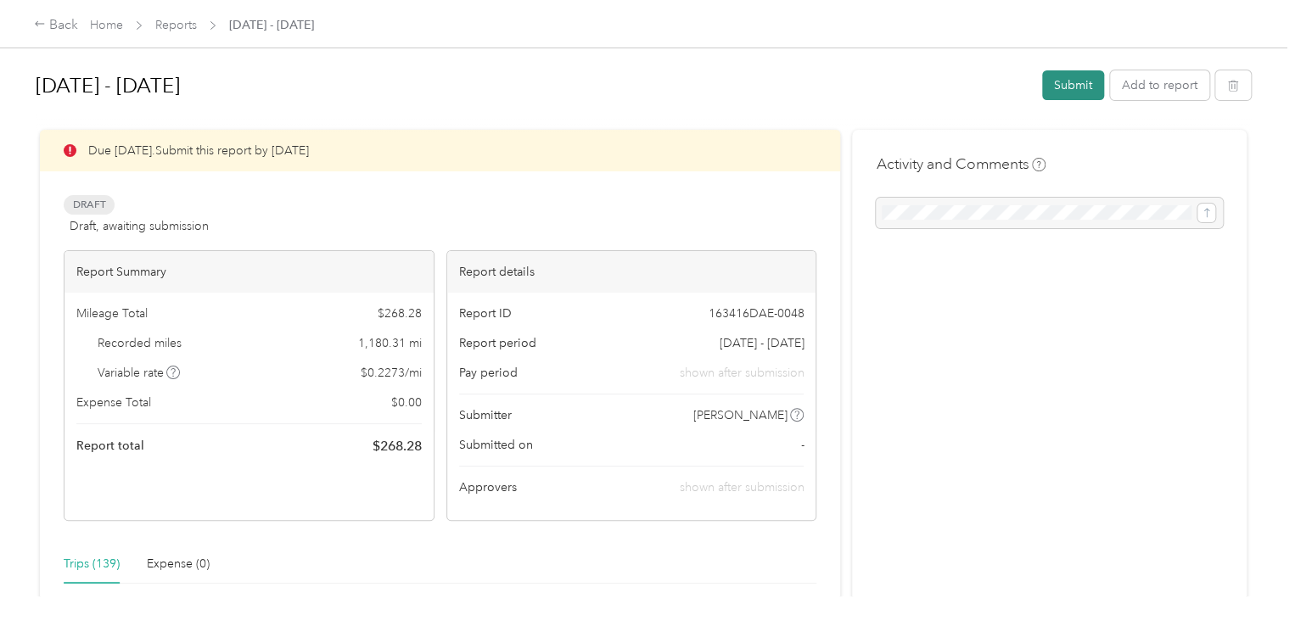
click at [1074, 86] on button "Submit" at bounding box center [1073, 85] width 62 height 30
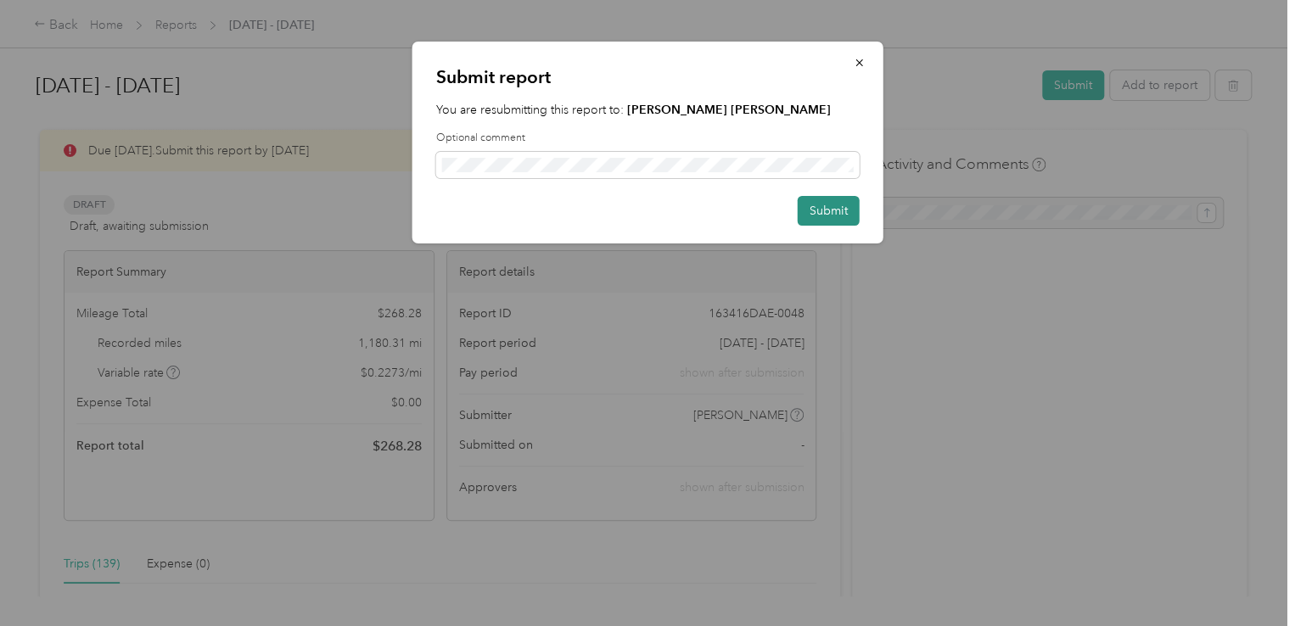
click at [837, 211] on button "Submit" at bounding box center [829, 211] width 62 height 30
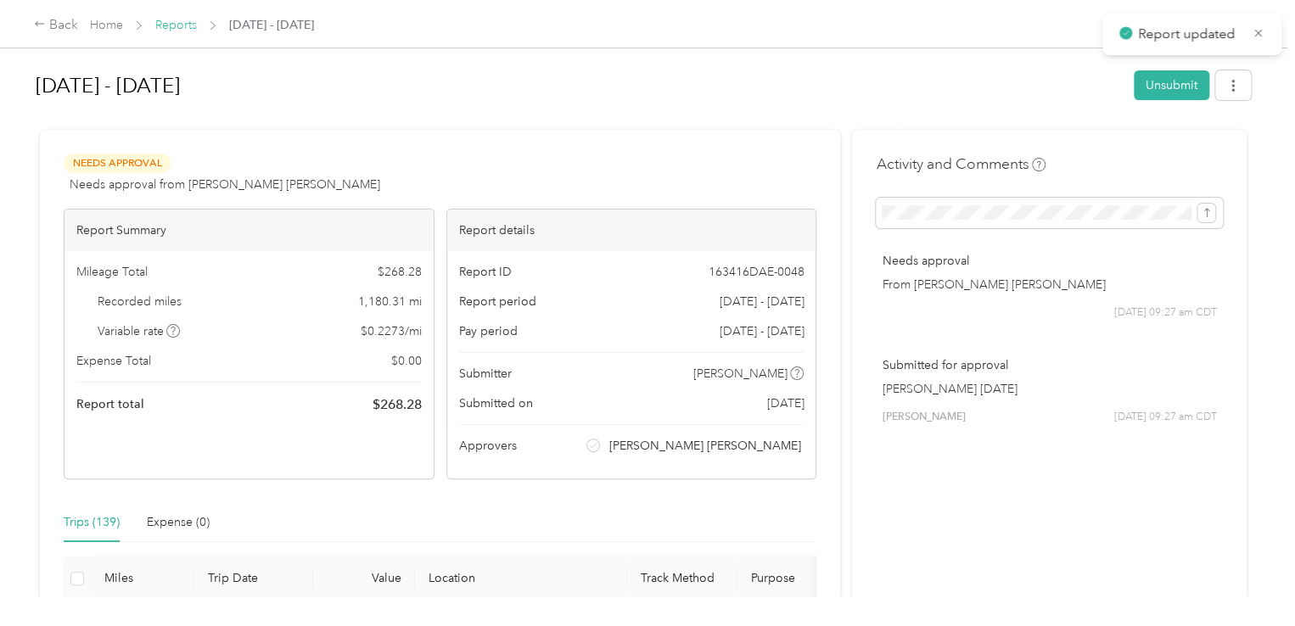
click at [173, 25] on link "Reports" at bounding box center [176, 25] width 42 height 14
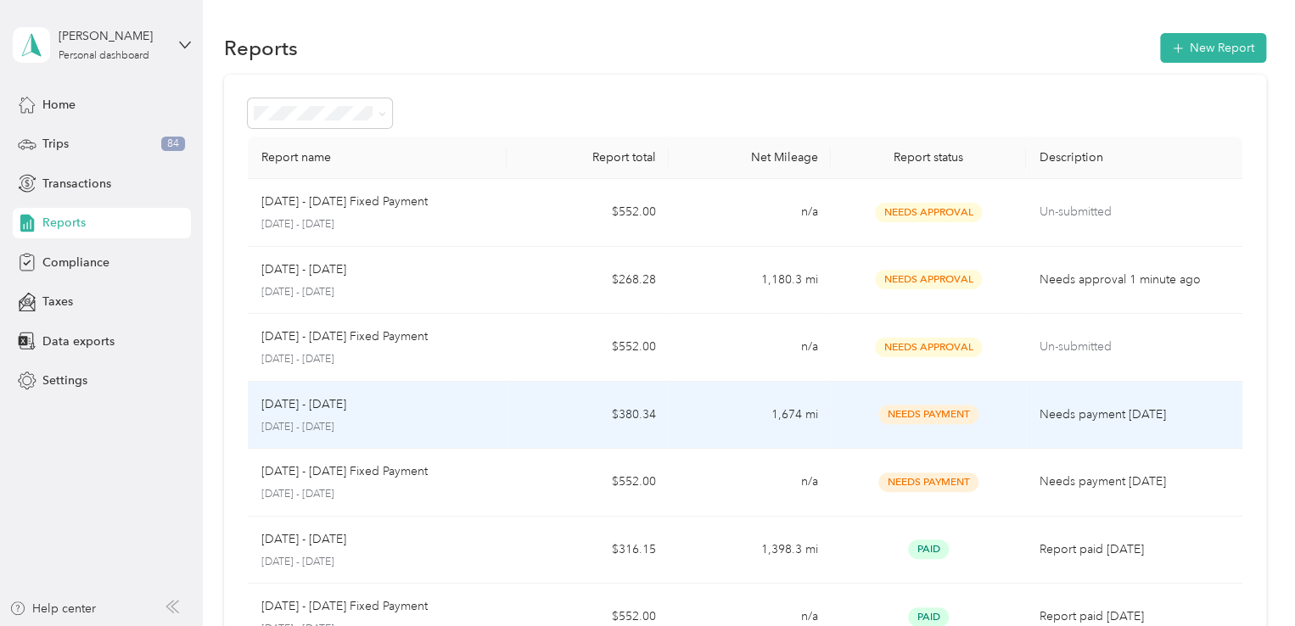
click at [932, 419] on span "Needs Payment" at bounding box center [928, 415] width 100 height 20
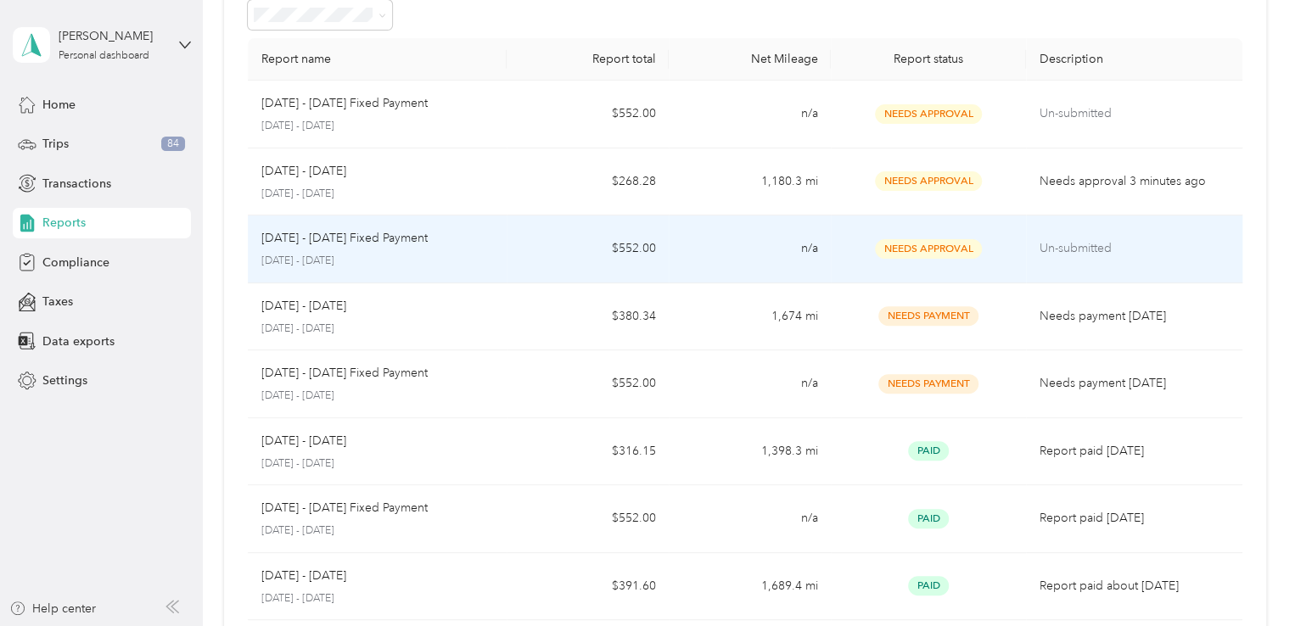
scroll to position [102, 0]
